Goal: Navigation & Orientation: Find specific page/section

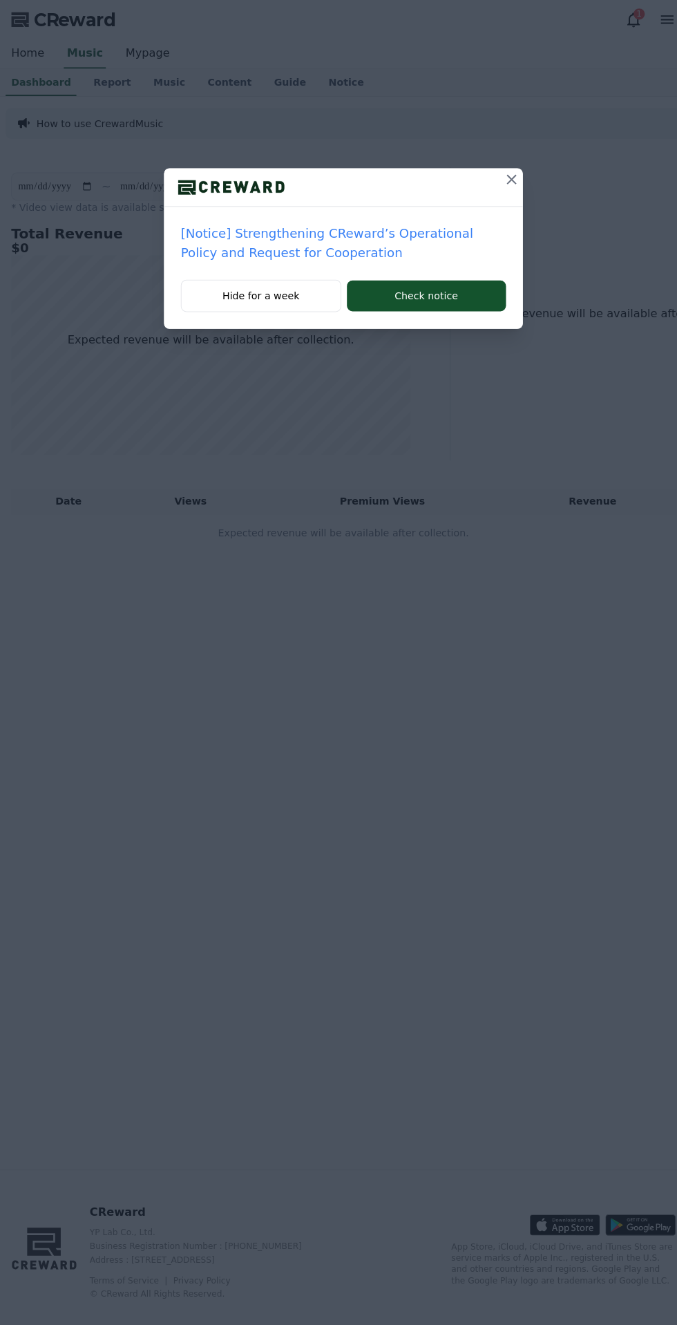
click at [509, 177] on icon at bounding box center [505, 177] width 10 height 10
click at [513, 171] on icon at bounding box center [504, 177] width 17 height 17
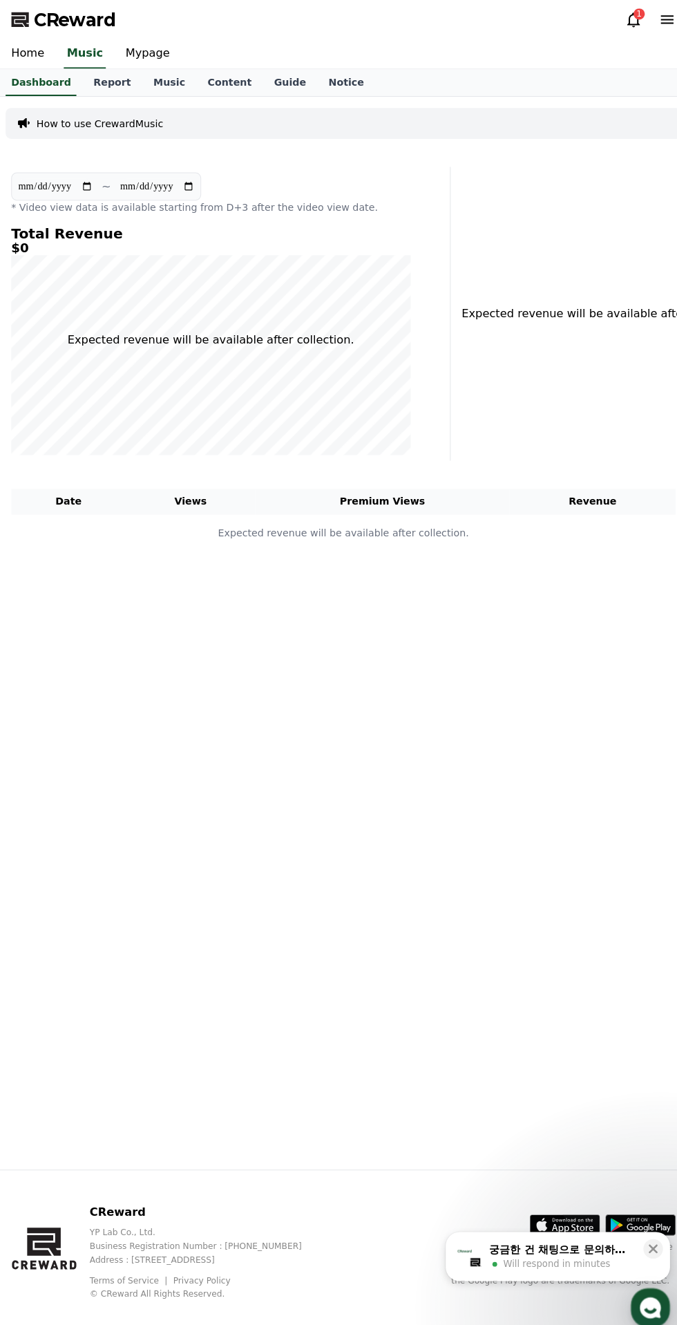
click at [623, 19] on icon at bounding box center [625, 19] width 17 height 17
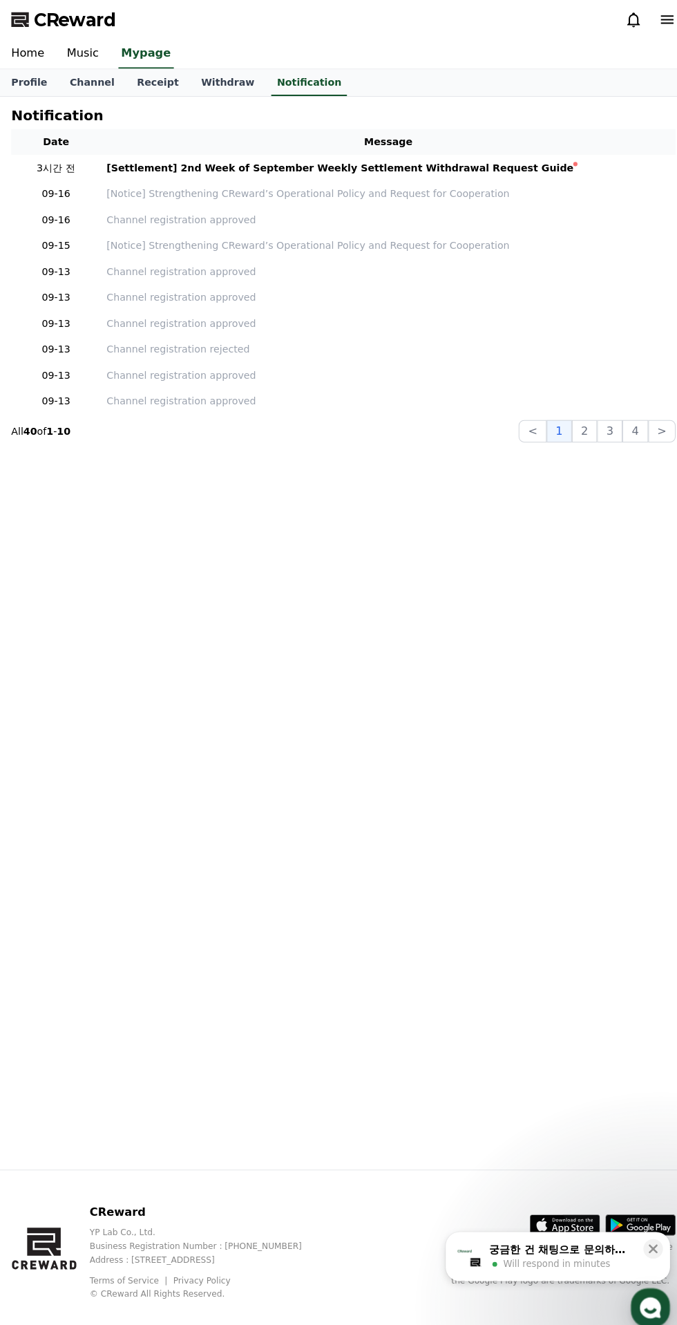
click at [37, 49] on link "Home" at bounding box center [27, 53] width 55 height 29
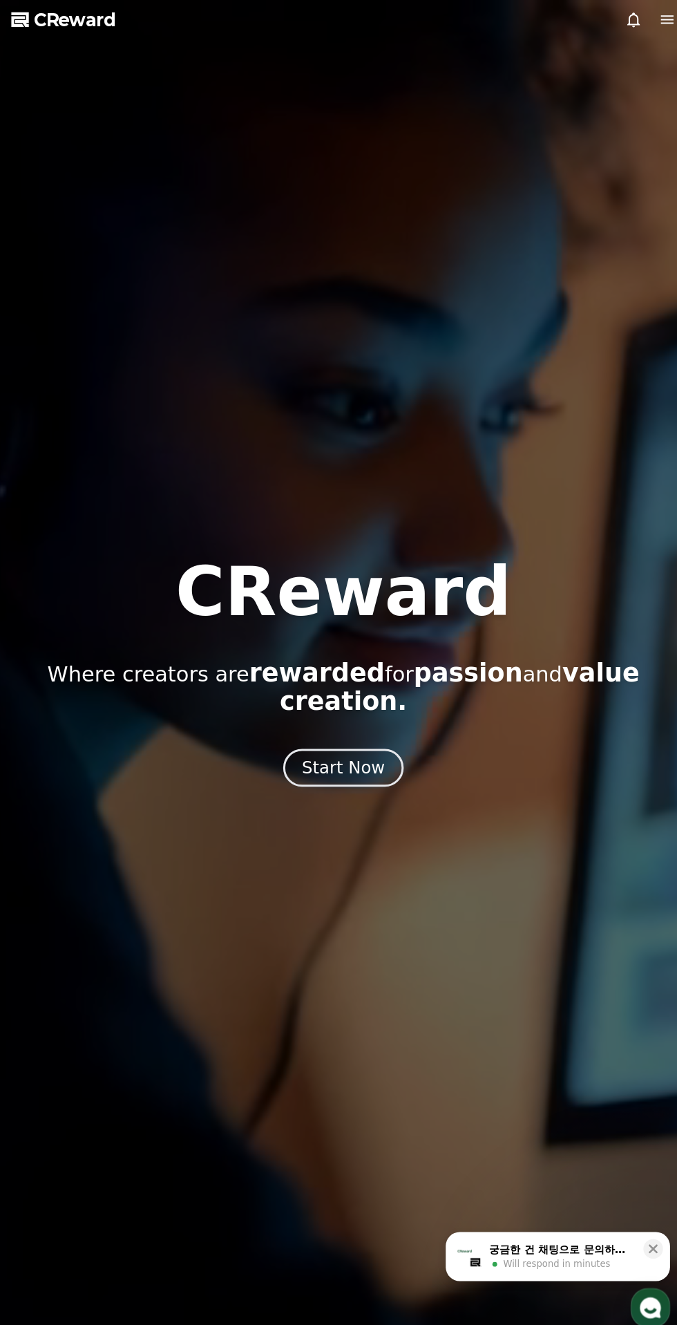
click at [355, 738] on button "Start Now" at bounding box center [339, 756] width 120 height 37
